Goal: Task Accomplishment & Management: Understand process/instructions

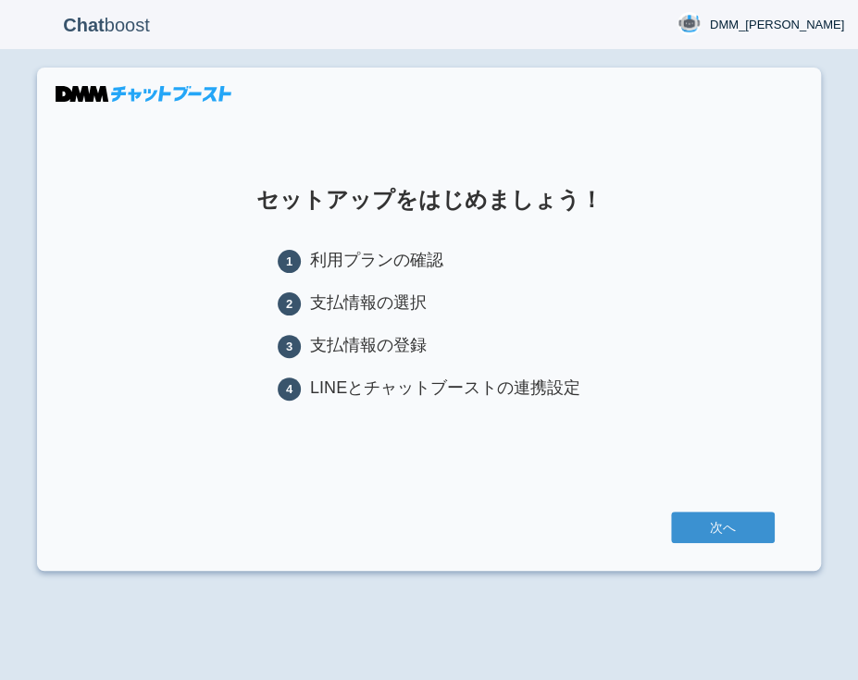
drag, startPoint x: 756, startPoint y: 77, endPoint x: 743, endPoint y: 56, distance: 24.1
click at [756, 77] on section "セットアップをはじめましょう！ 1 利用プランの確認 2 支払情報の選択 3 支払情報の登録 4 LINEとチャットブーストの連携設定 次へ" at bounding box center [429, 319] width 784 height 503
click at [807, 102] on section "セットアップをはじめましょう！ 1 利用プランの確認 2 支払情報の選択 3 支払情報の登録 4 LINEとチャットブーストの連携設定 次へ" at bounding box center [429, 319] width 784 height 503
click at [776, 253] on section "セットアップをはじめましょう！ 1 利用プランの確認 2 支払情報の選択 3 支払情報の登録 4 LINEとチャットブーストの連携設定 次へ" at bounding box center [429, 319] width 784 height 503
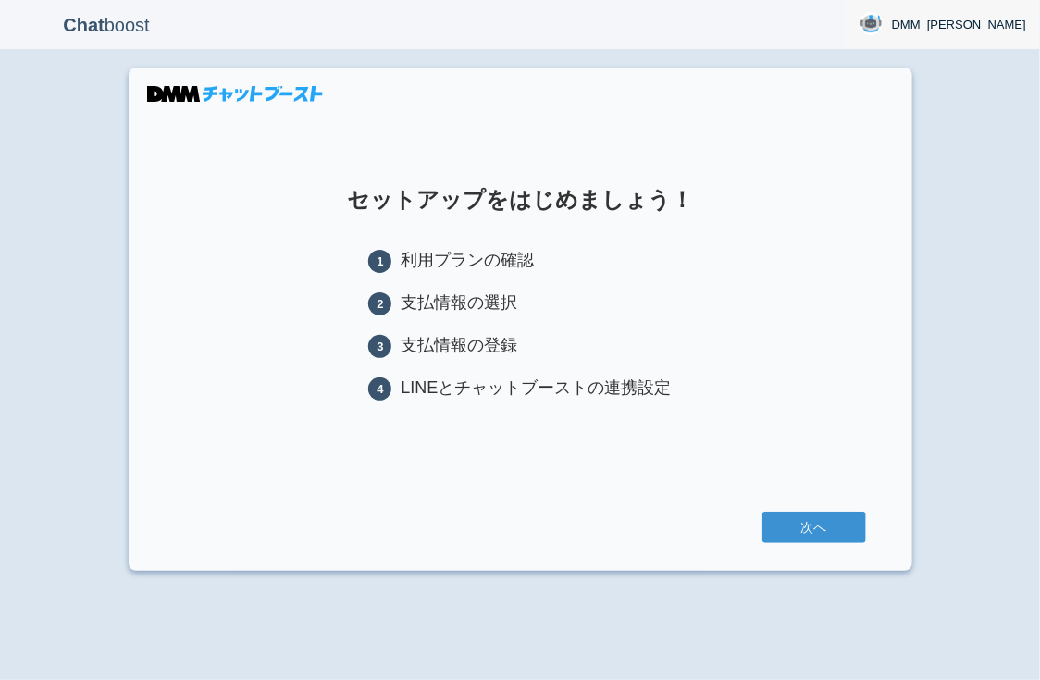
click at [857, 20] on span "DMM_[PERSON_NAME]" at bounding box center [959, 25] width 134 height 19
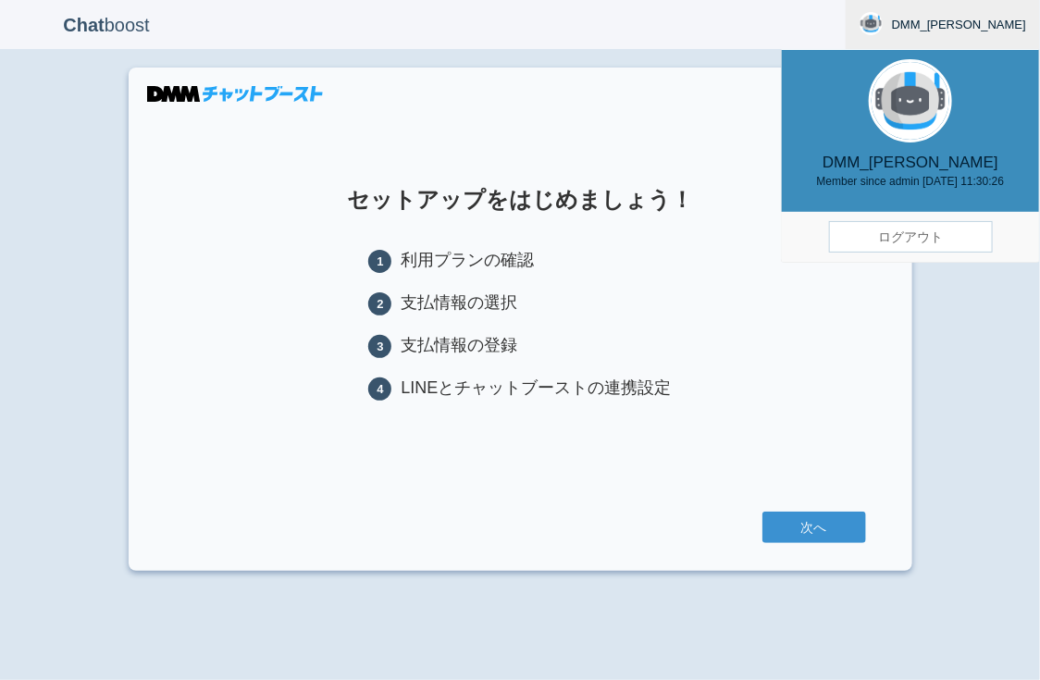
click at [857, 231] on link "ログアウト" at bounding box center [911, 236] width 164 height 31
